Goal: Task Accomplishment & Management: Use online tool/utility

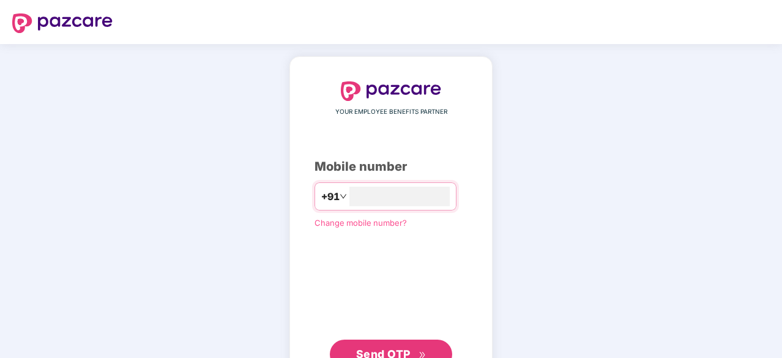
type input "**********"
click at [401, 356] on span "Send OTP" at bounding box center [383, 352] width 54 height 13
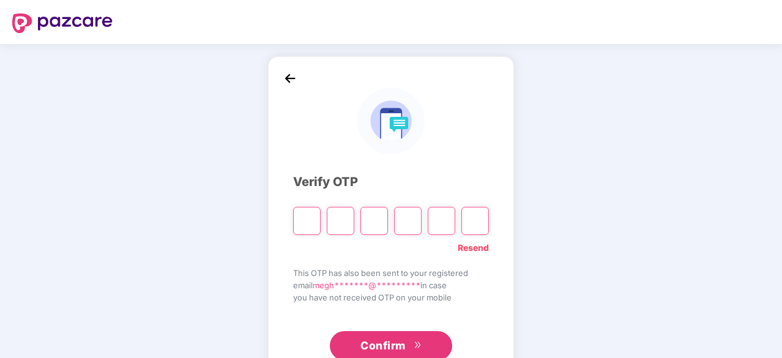
type input "*"
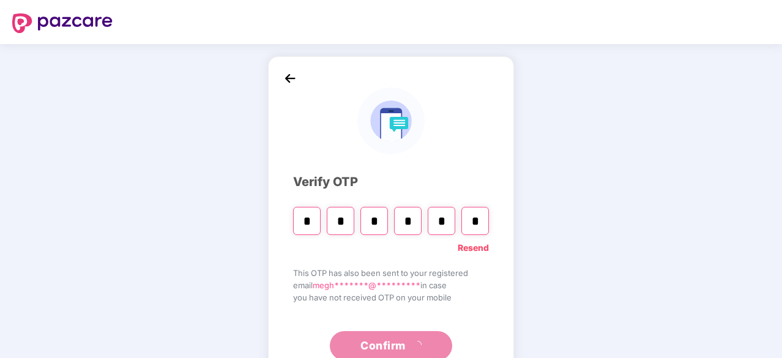
type input "*"
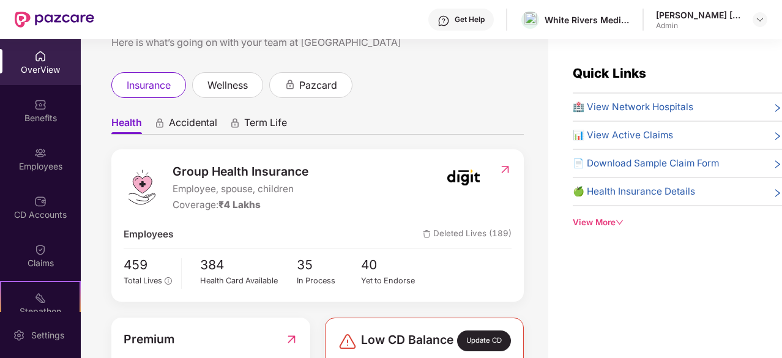
scroll to position [54, 0]
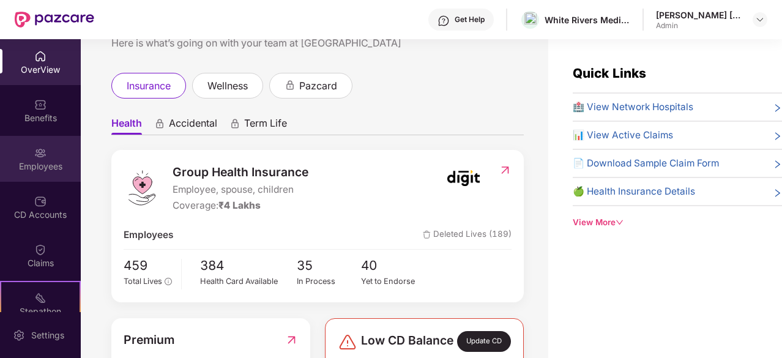
click at [45, 154] on div "Employees" at bounding box center [40, 159] width 81 height 46
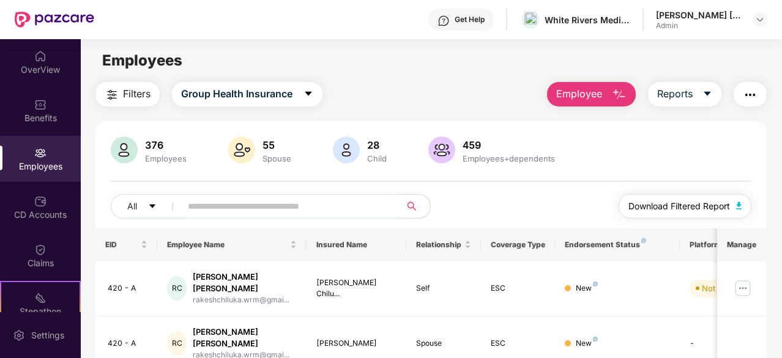
click at [709, 205] on span "Download Filtered Report" at bounding box center [680, 206] width 102 height 13
click at [690, 94] on span "Reports" at bounding box center [674, 93] width 35 height 15
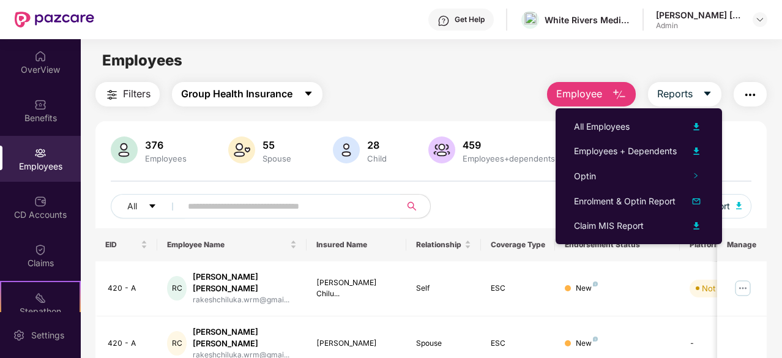
click at [265, 97] on span "Group Health Insurance" at bounding box center [236, 93] width 111 height 15
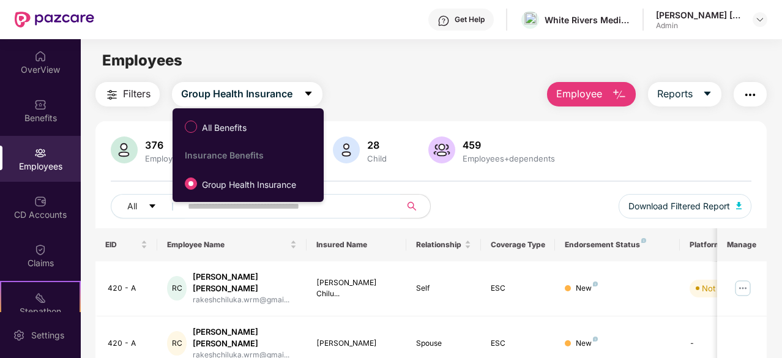
click at [444, 105] on div "Filters Group Health Insurance Employee Reports" at bounding box center [430, 94] width 671 height 24
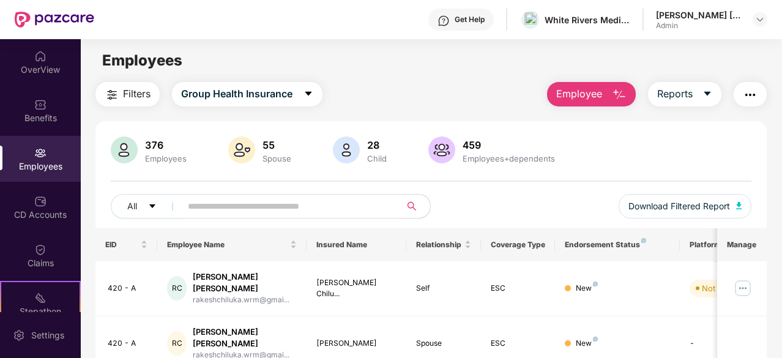
click at [755, 91] on img "button" at bounding box center [750, 95] width 15 height 15
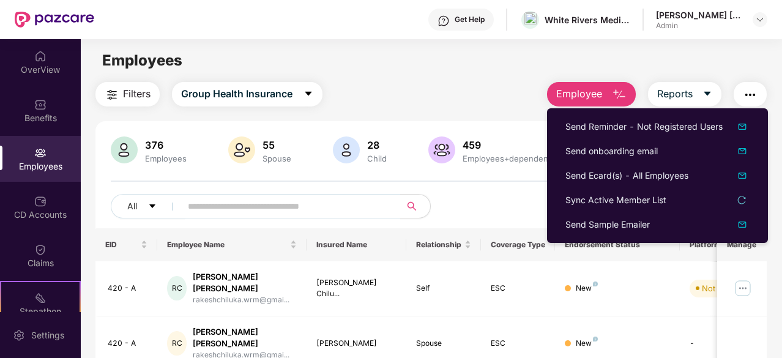
click at [499, 64] on div "Employees" at bounding box center [431, 60] width 701 height 23
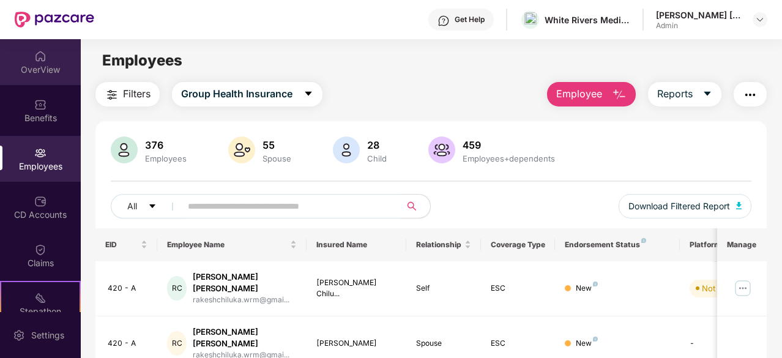
click at [35, 43] on div "OverView" at bounding box center [40, 62] width 81 height 46
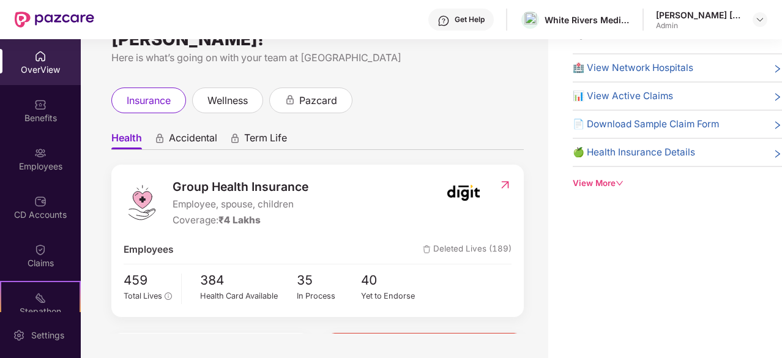
click at [589, 187] on div "View More" at bounding box center [677, 183] width 209 height 13
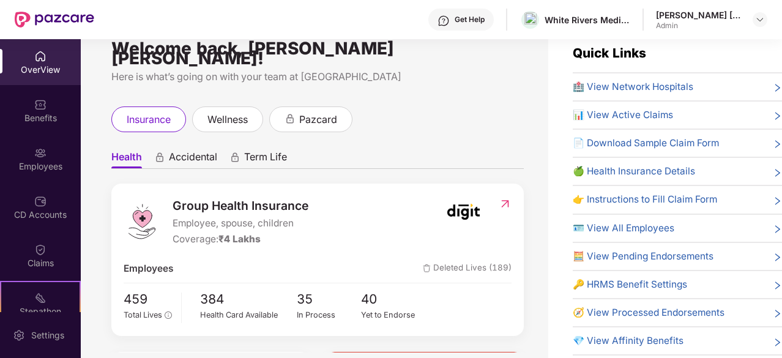
scroll to position [18, 0]
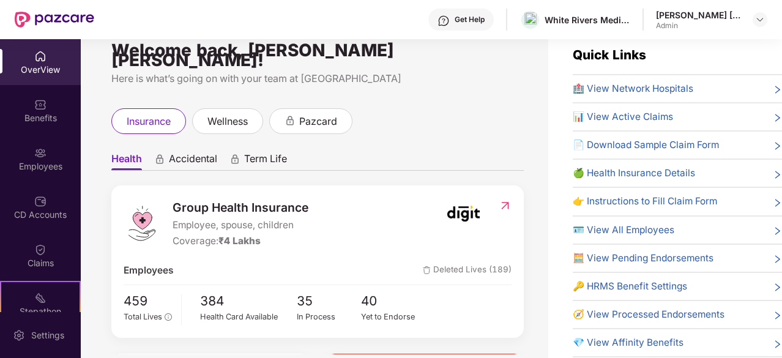
click at [761, 170] on div "🍏 Health Insurance Details" at bounding box center [677, 173] width 209 height 15
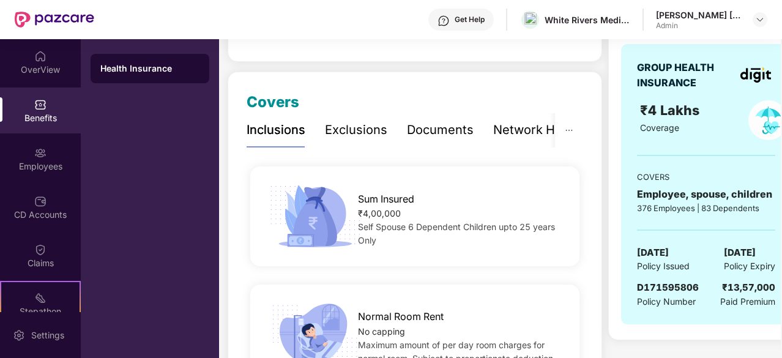
scroll to position [126, 0]
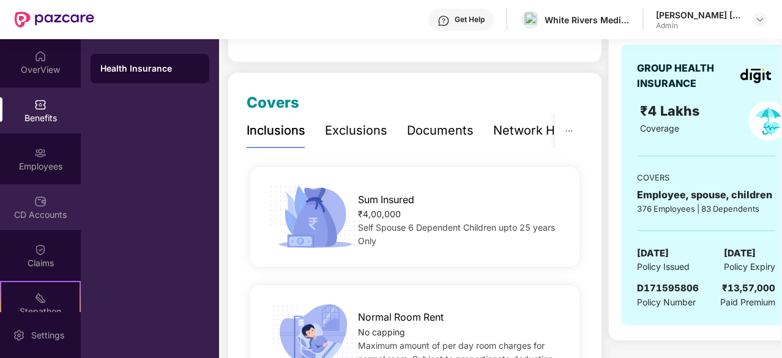
click at [47, 206] on div "CD Accounts" at bounding box center [40, 207] width 81 height 46
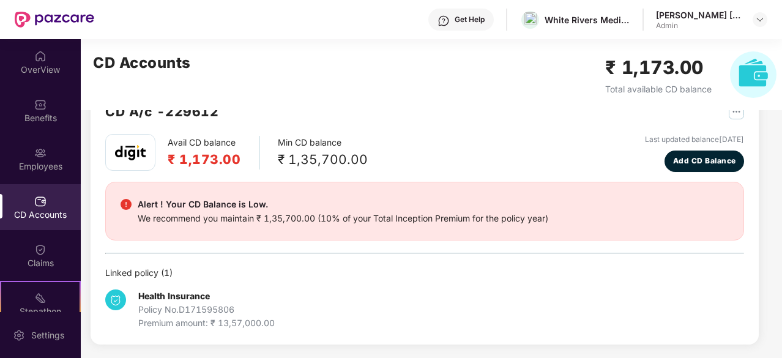
scroll to position [0, 0]
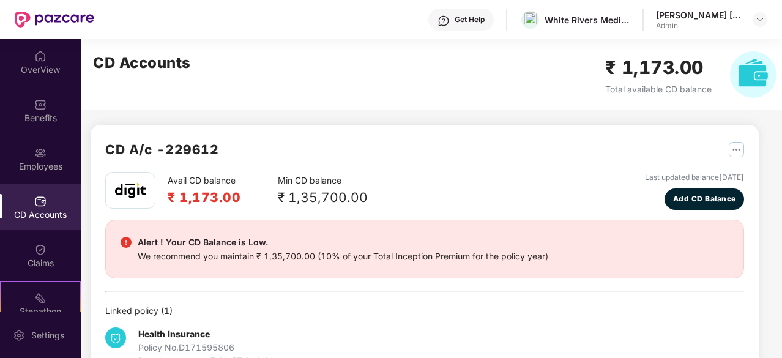
click at [743, 88] on img at bounding box center [753, 74] width 47 height 47
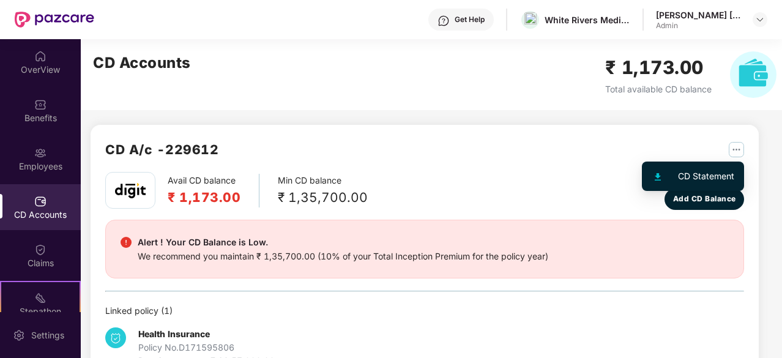
click at [733, 148] on img "button" at bounding box center [736, 149] width 15 height 15
click at [706, 176] on div "CD Statement" at bounding box center [706, 176] width 56 height 13
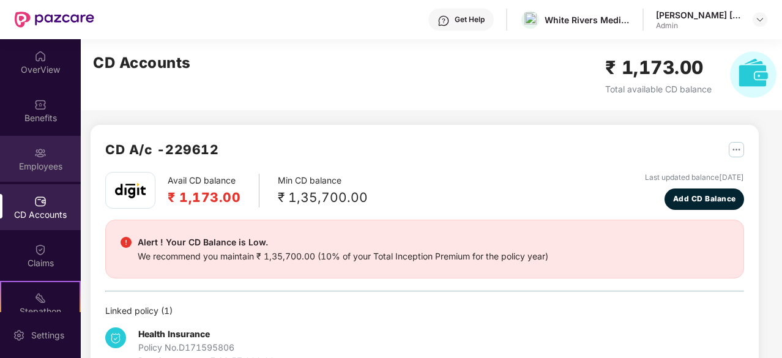
click at [31, 173] on div "Employees" at bounding box center [40, 159] width 81 height 46
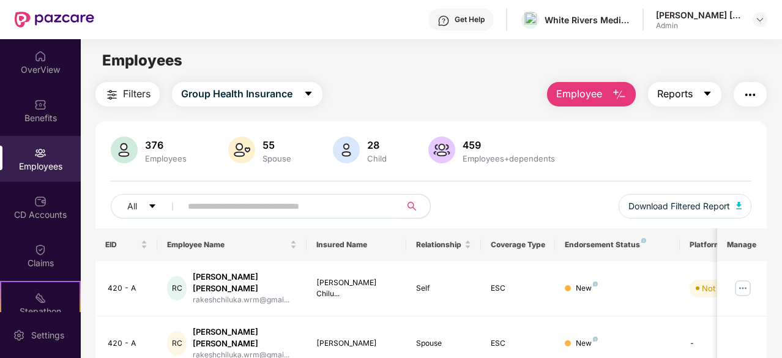
click at [700, 97] on button "Reports" at bounding box center [684, 94] width 73 height 24
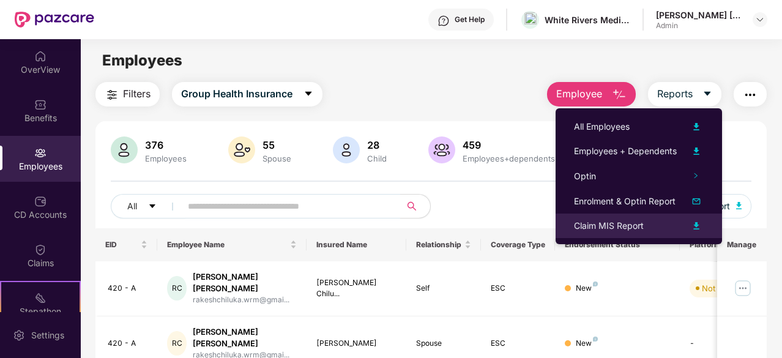
click at [623, 226] on div "Claim MIS Report" at bounding box center [609, 225] width 70 height 13
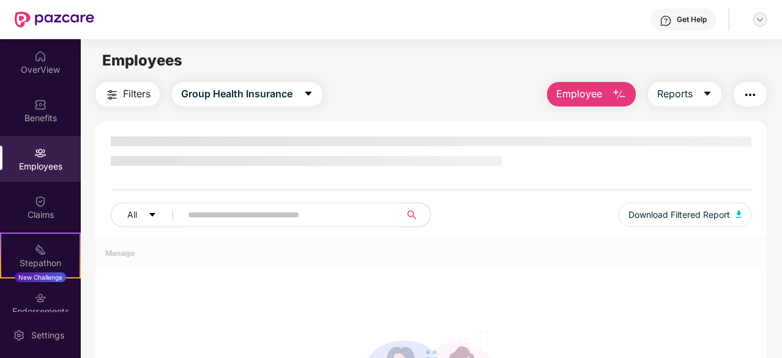
click at [758, 18] on img at bounding box center [760, 20] width 10 height 10
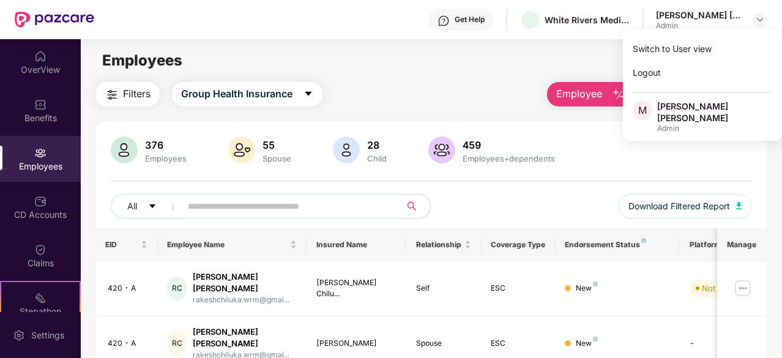
click at [497, 56] on div "Employees" at bounding box center [431, 60] width 701 height 23
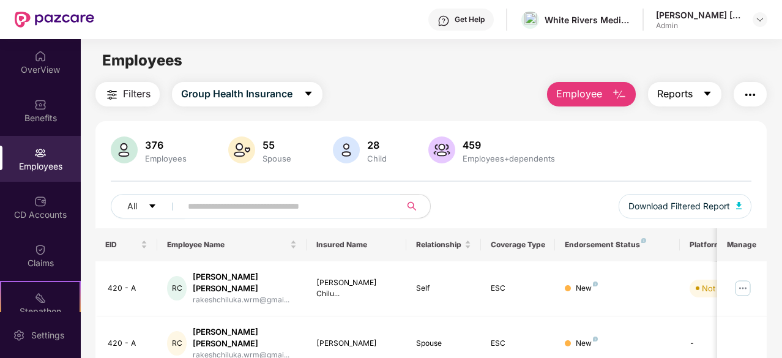
click at [693, 92] on span "Reports" at bounding box center [674, 93] width 35 height 15
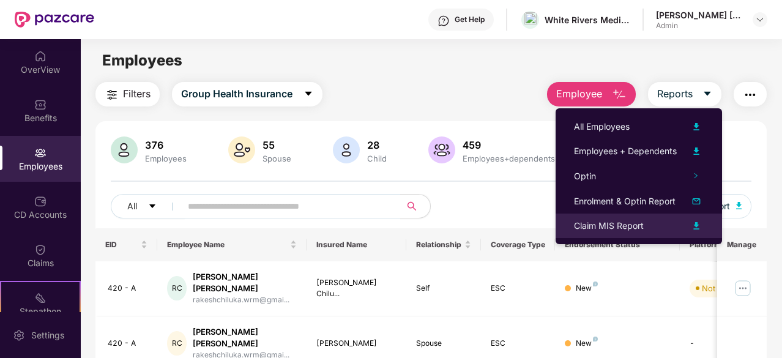
click at [622, 228] on div "Claim MIS Report" at bounding box center [609, 225] width 70 height 13
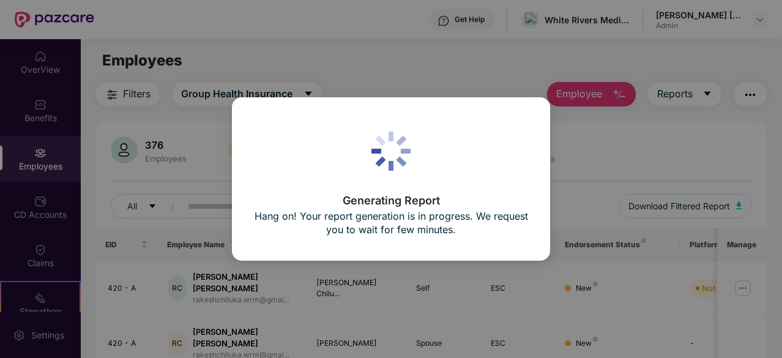
click at [532, 70] on div "Generating Report Hang on! Your report generation is in progress. We request yo…" at bounding box center [391, 179] width 782 height 358
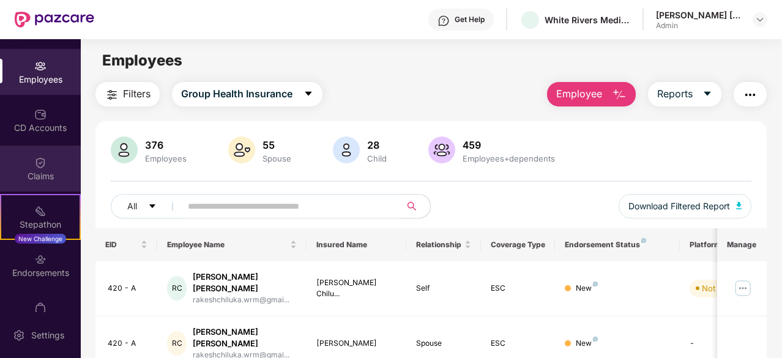
scroll to position [88, 0]
click at [40, 174] on div "Claims" at bounding box center [40, 176] width 81 height 12
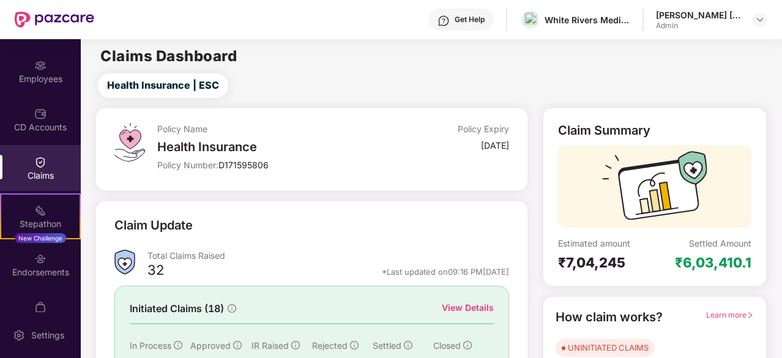
scroll to position [120, 0]
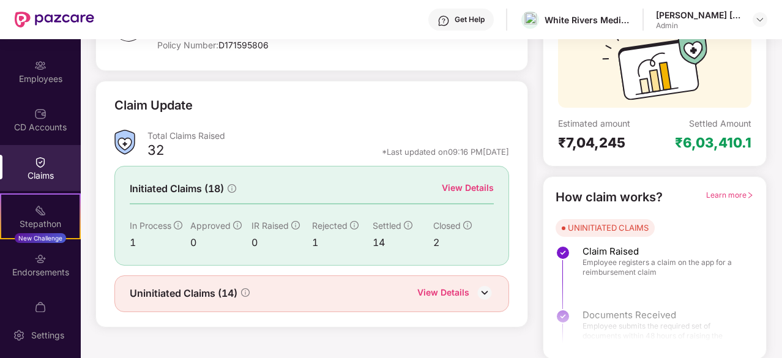
click at [471, 185] on div "View Details" at bounding box center [468, 187] width 52 height 13
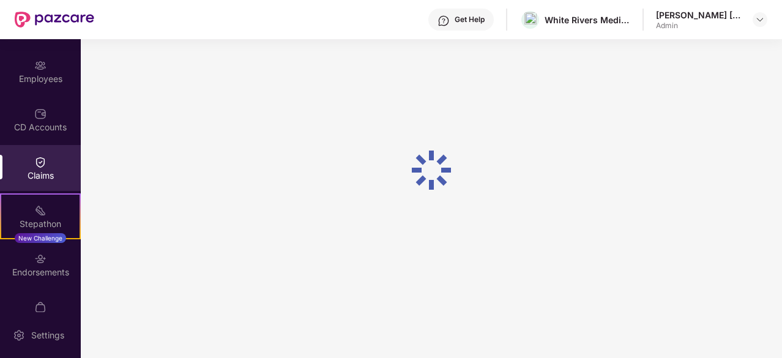
scroll to position [39, 0]
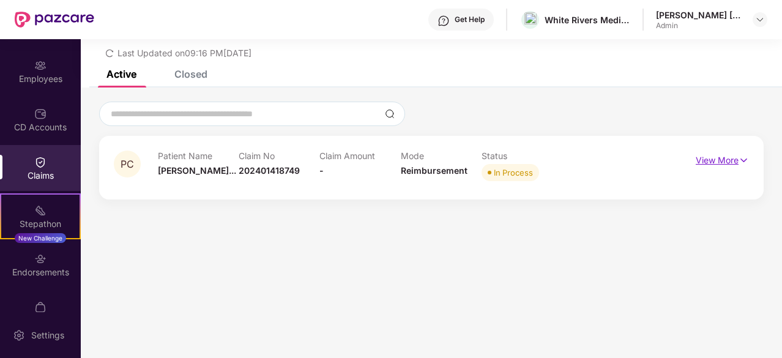
click at [703, 163] on p "View More" at bounding box center [722, 159] width 53 height 17
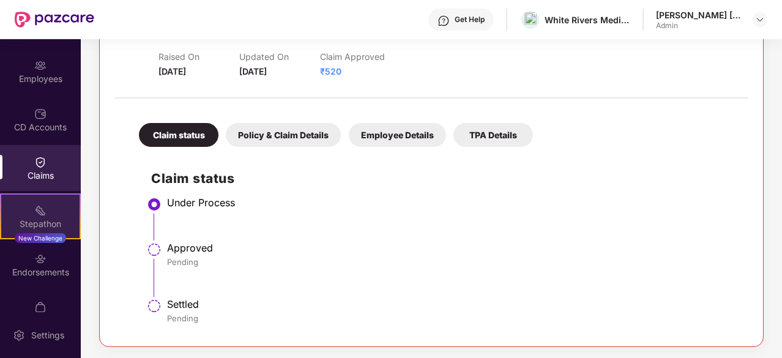
scroll to position [113, 0]
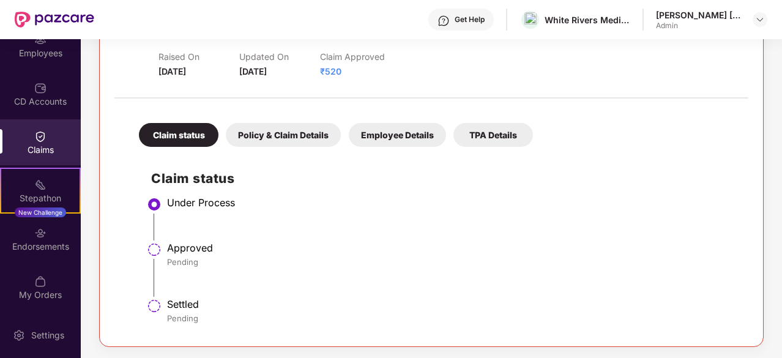
click at [44, 134] on img at bounding box center [40, 136] width 12 height 12
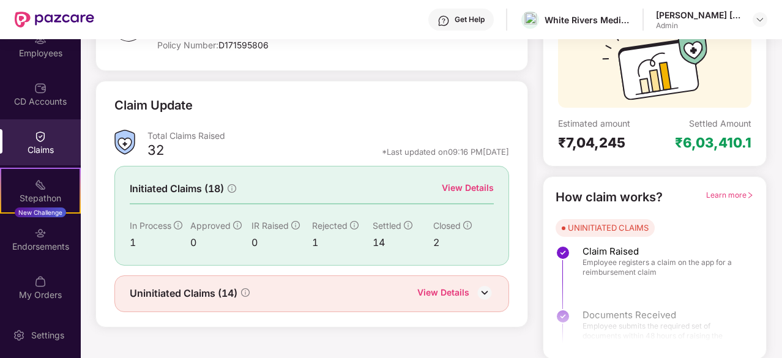
scroll to position [0, 0]
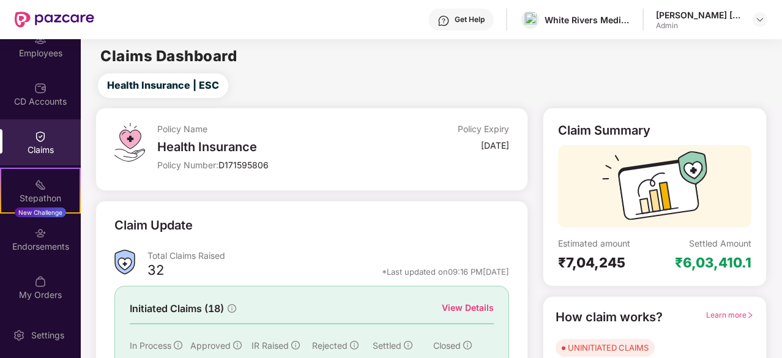
click at [325, 138] on div "Policy Name Health Insurance Policy Number: D171595806" at bounding box center [274, 149] width 235 height 53
click at [348, 165] on div "Policy Number: D171595806" at bounding box center [274, 165] width 235 height 12
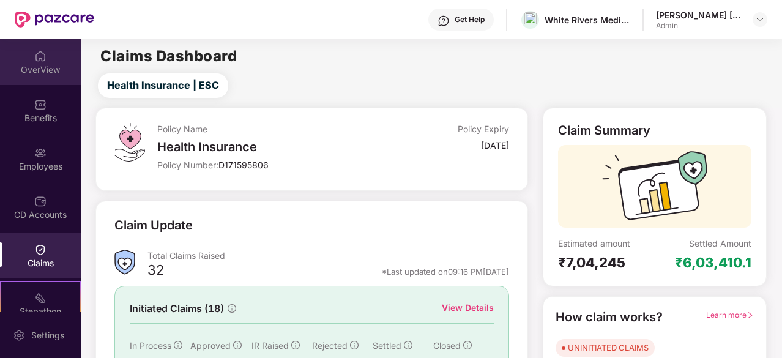
click at [37, 49] on div at bounding box center [40, 55] width 12 height 12
